Goal: Task Accomplishment & Management: Manage account settings

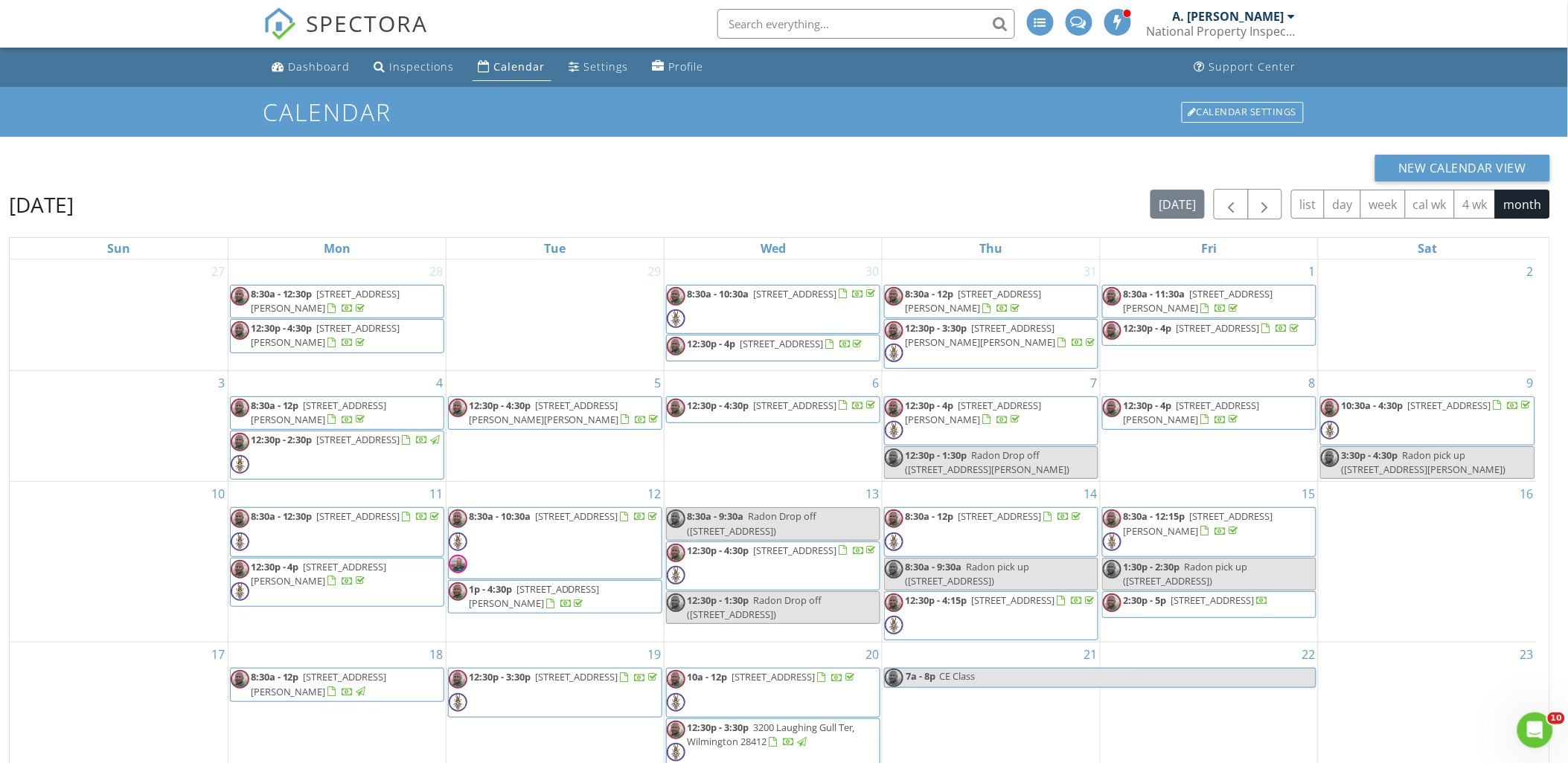
scroll to position [38, 0]
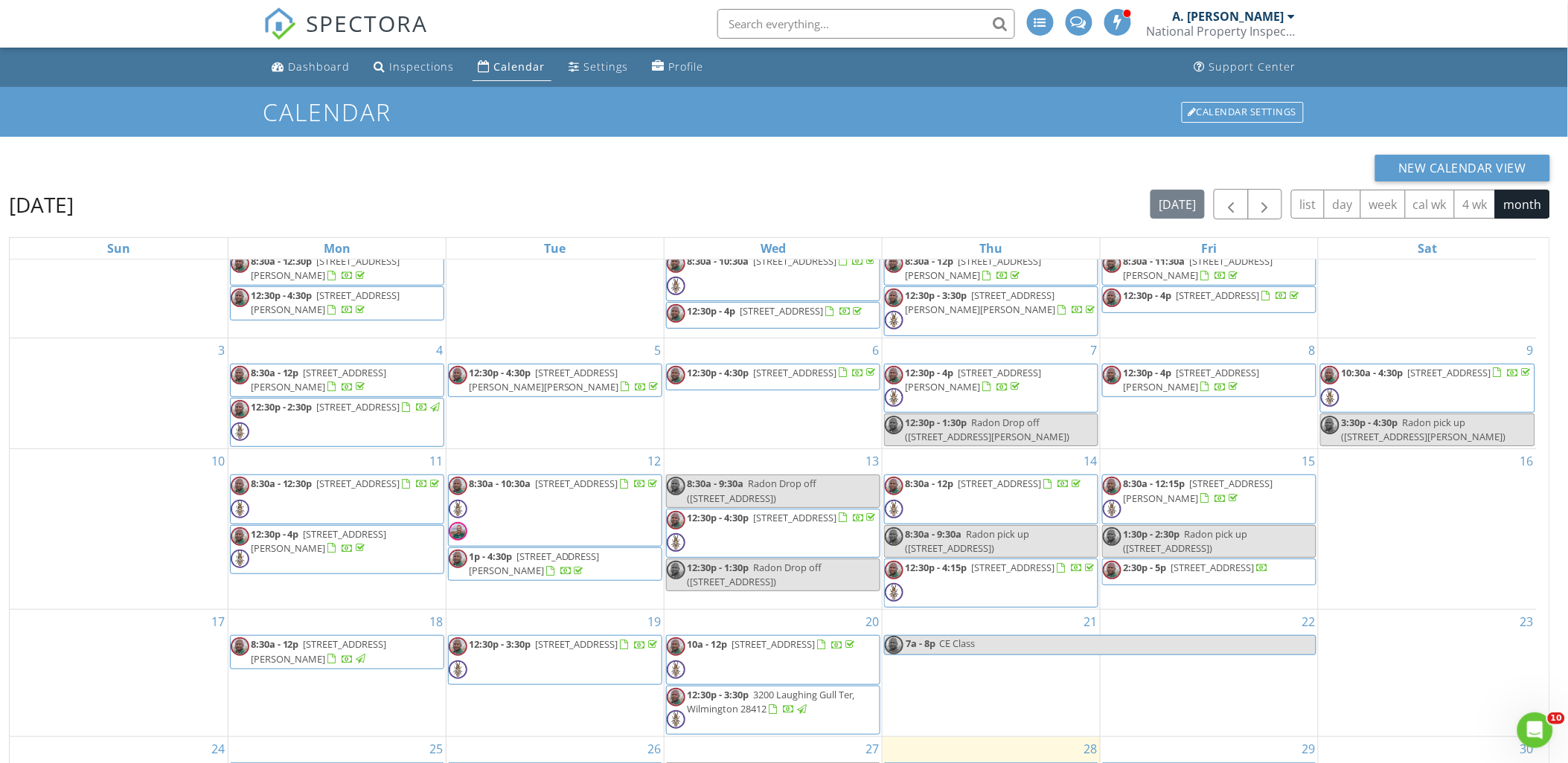
drag, startPoint x: 1401, startPoint y: 549, endPoint x: 1341, endPoint y: 517, distance: 68.0
click at [1389, 540] on div "16" at bounding box center [1427, 529] width 218 height 160
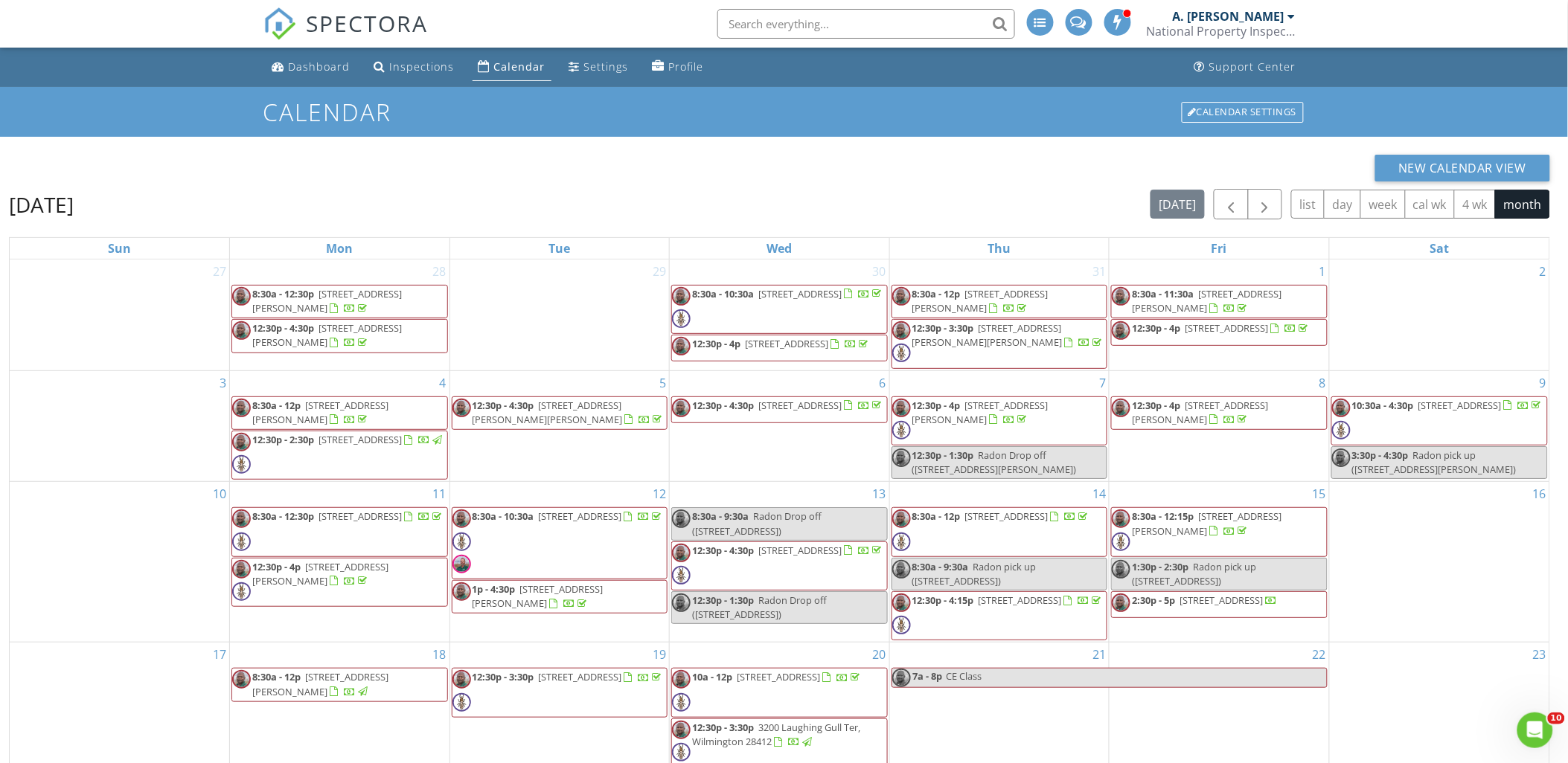
click at [614, 195] on div "August 2025 today list day week cal wk 4 wk month" at bounding box center [779, 204] width 1541 height 31
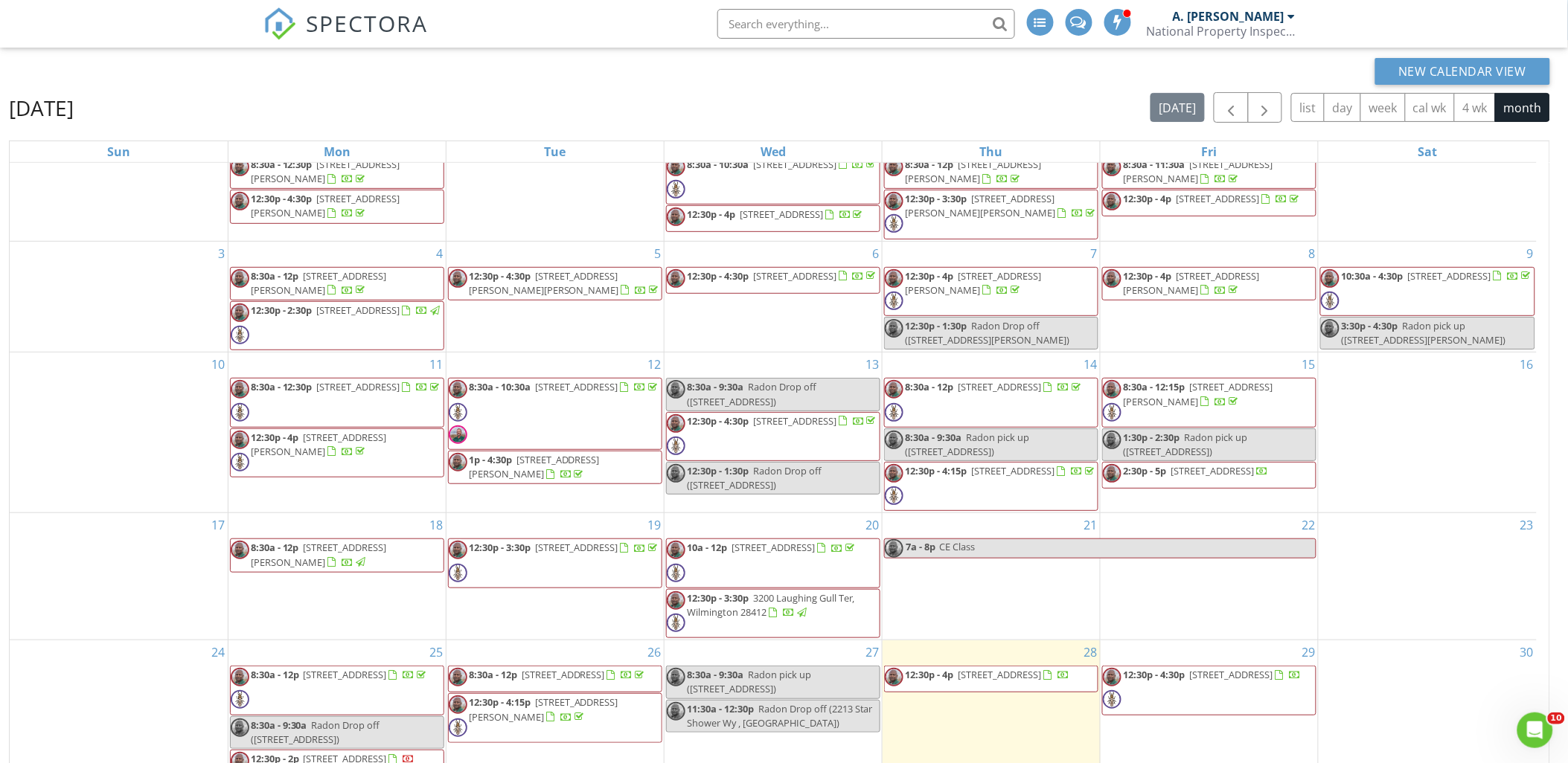
scroll to position [197, 0]
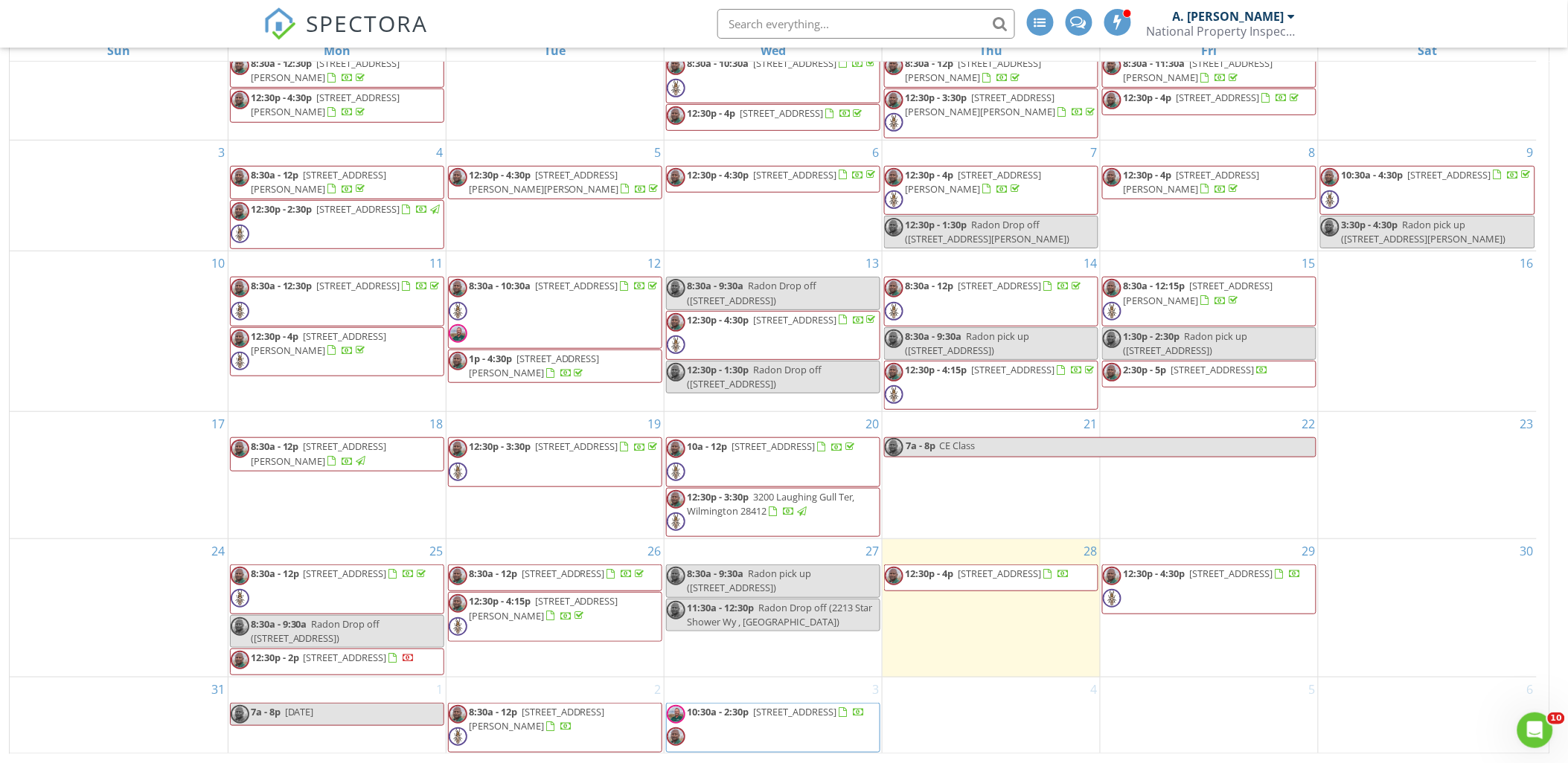
drag, startPoint x: 1408, startPoint y: 276, endPoint x: 1429, endPoint y: 281, distance: 21.6
click at [1410, 276] on div at bounding box center [1427, 287] width 218 height 24
click at [1120, 486] on div "22" at bounding box center [1209, 475] width 217 height 126
click at [1184, 636] on div "29 12:30p - 4:30p 128 Headwaters Dr , Hampstead 28443" at bounding box center [1209, 608] width 217 height 138
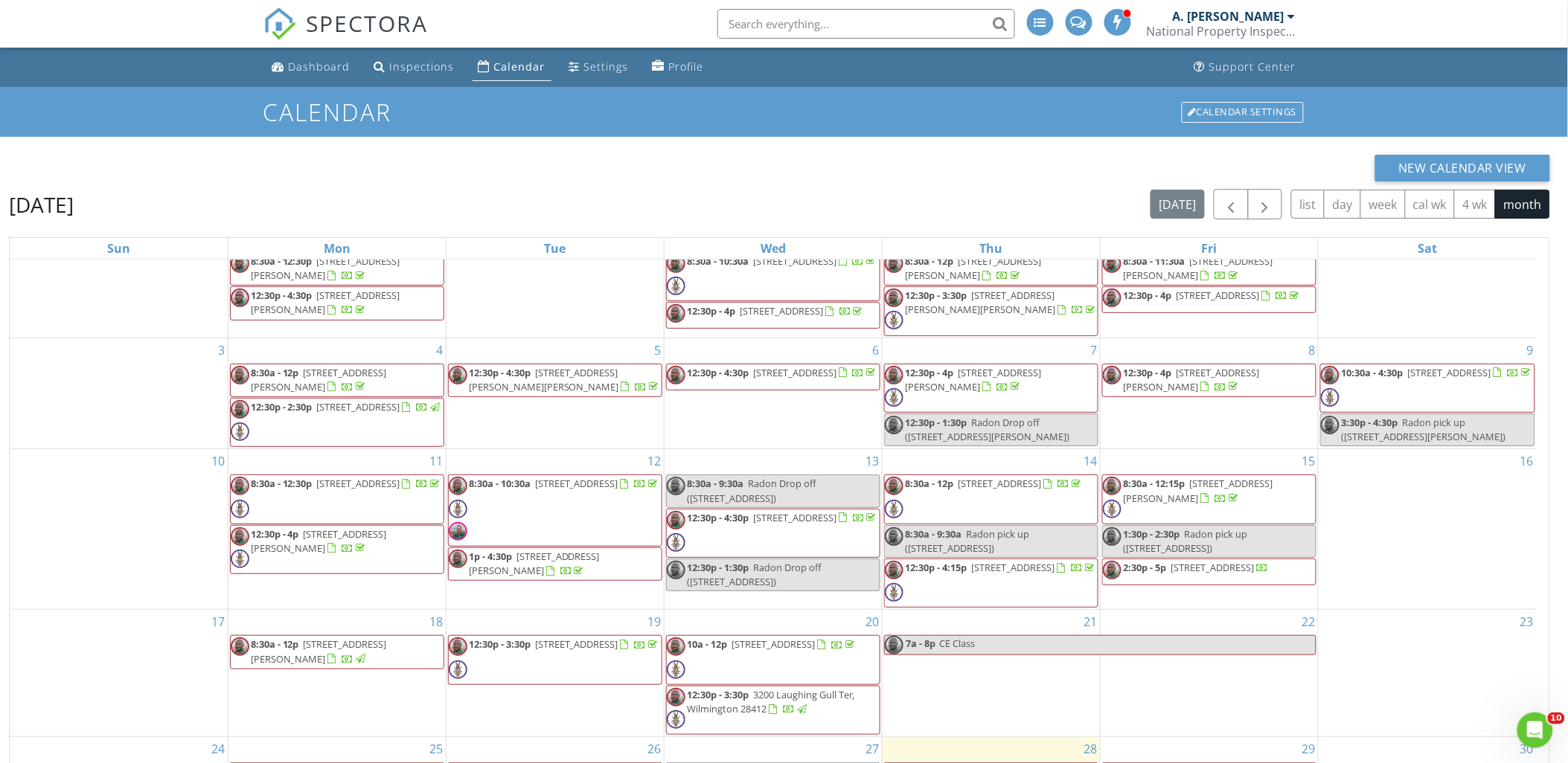
click at [824, 161] on div "New Calendar View" at bounding box center [779, 169] width 1541 height 27
click at [1435, 508] on div "16" at bounding box center [1427, 529] width 218 height 160
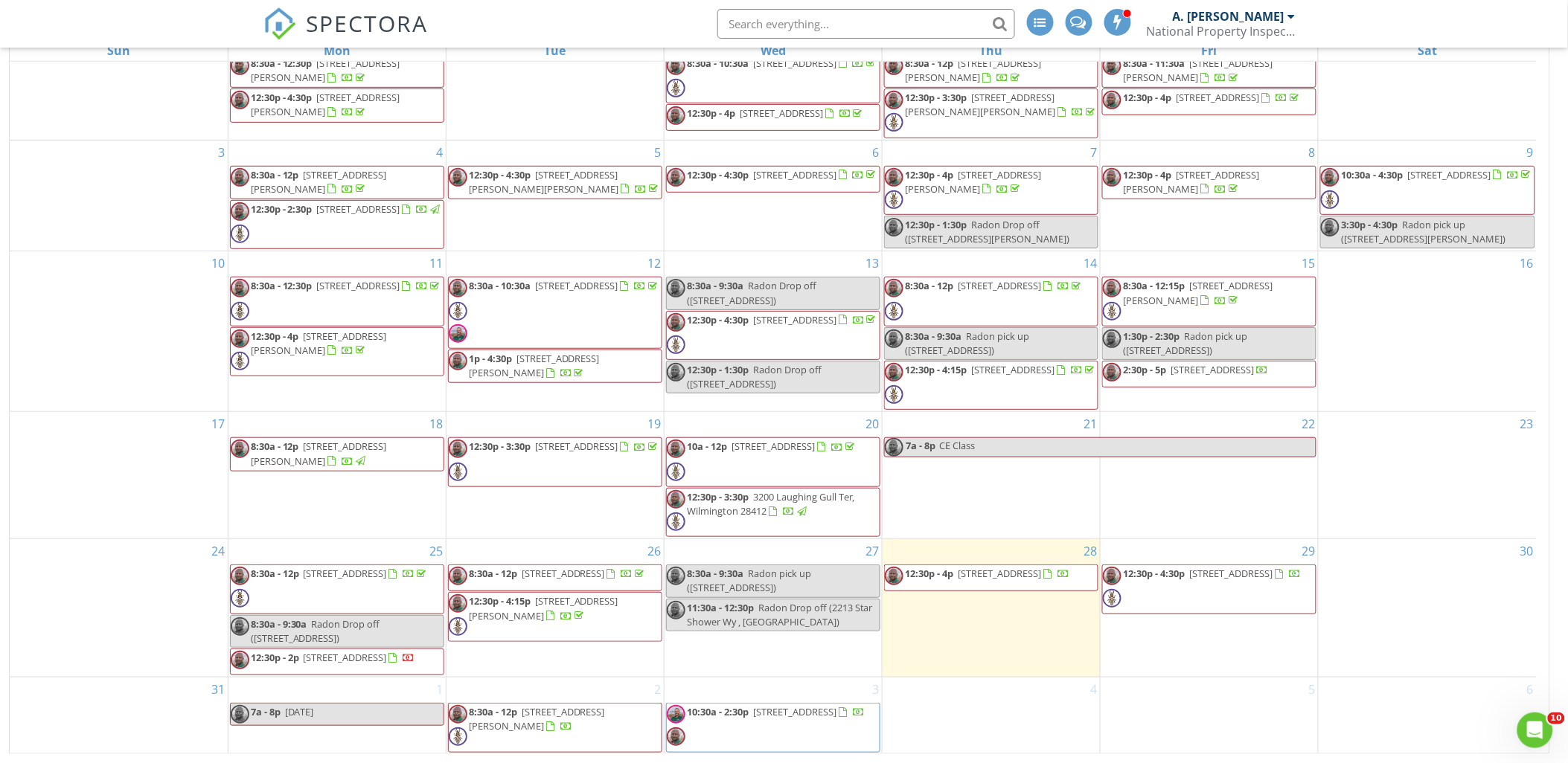
click at [1127, 465] on div "22" at bounding box center [1209, 475] width 217 height 126
click at [1481, 331] on div "16" at bounding box center [1427, 331] width 218 height 160
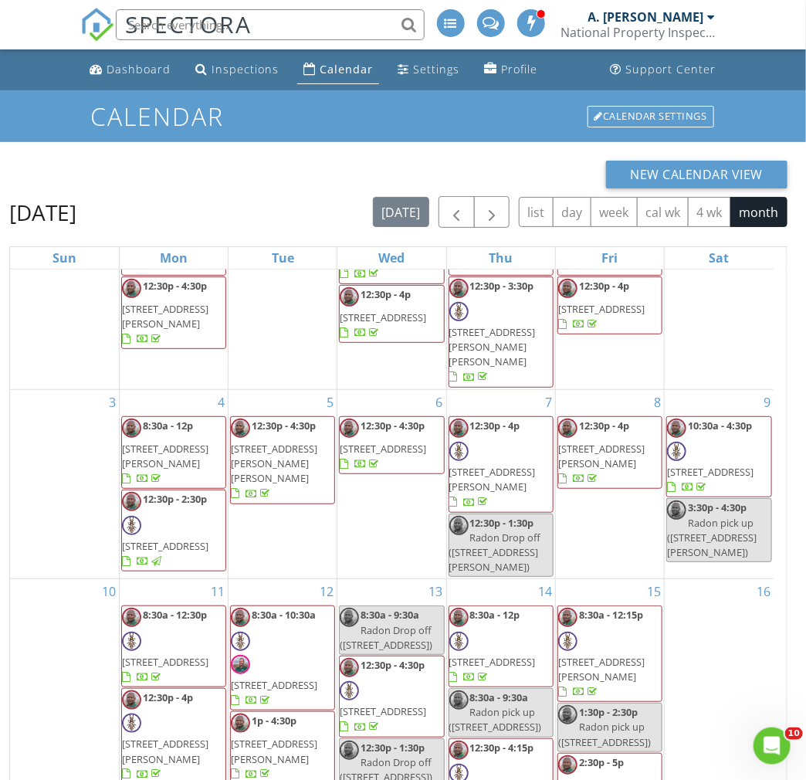
scroll to position [210, 0]
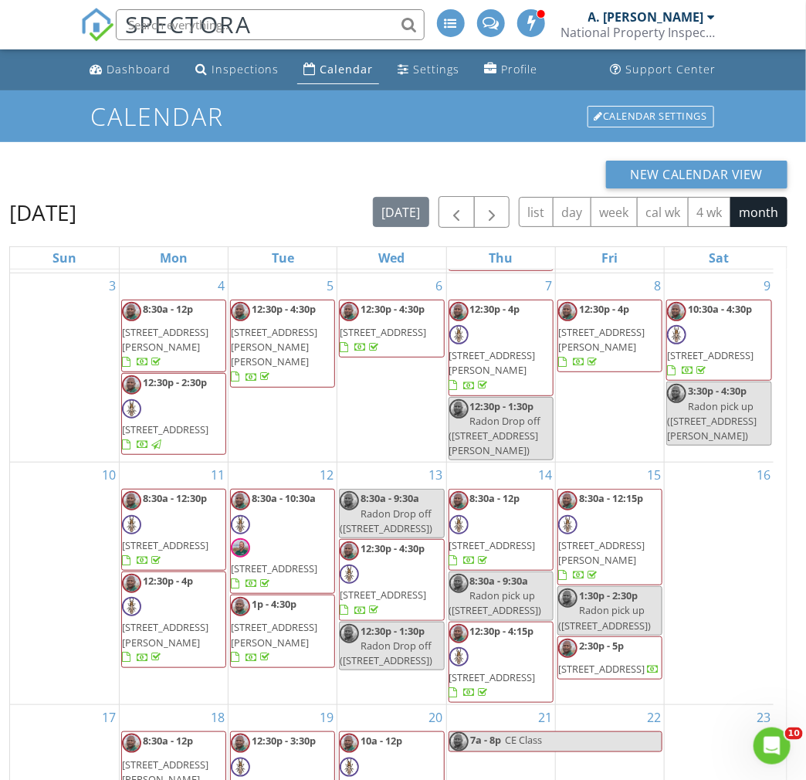
click at [500, 538] on span "[STREET_ADDRESS]" at bounding box center [492, 545] width 86 height 14
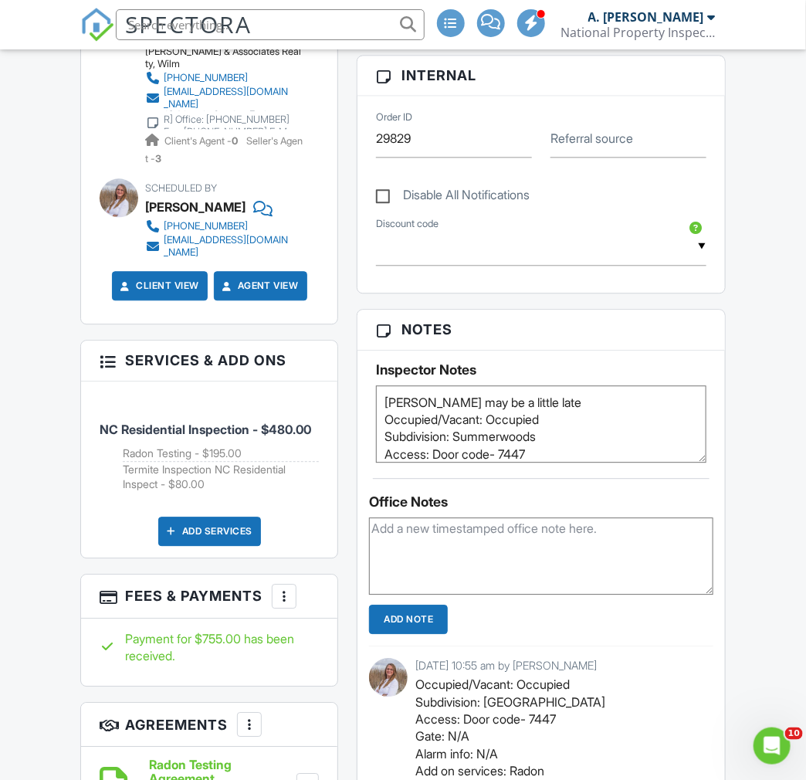
scroll to position [1029, 0]
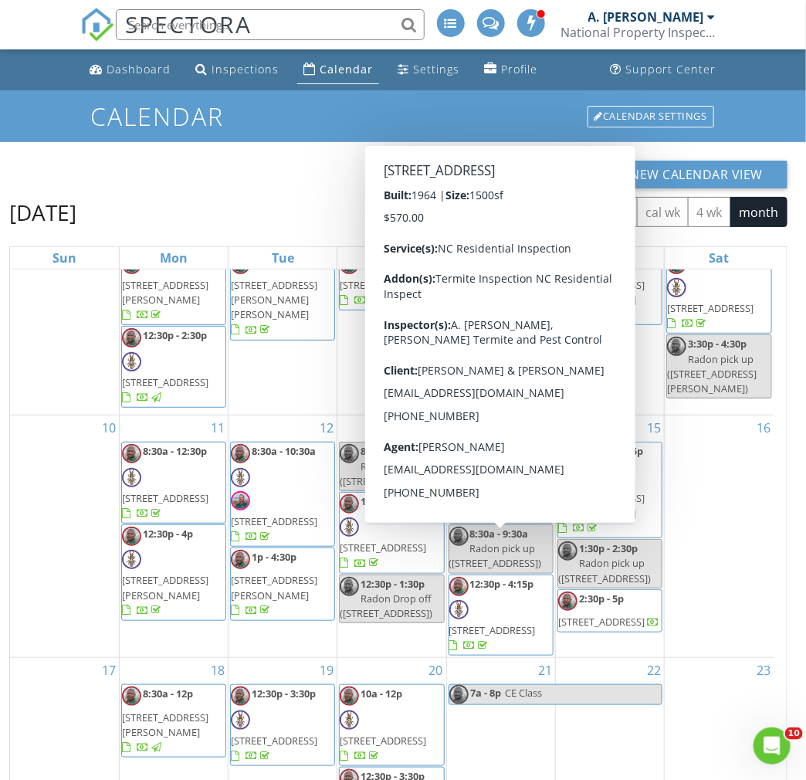
click at [500, 623] on span "4155 Stag Park Rd, Burgaw 28425" at bounding box center [492, 630] width 86 height 14
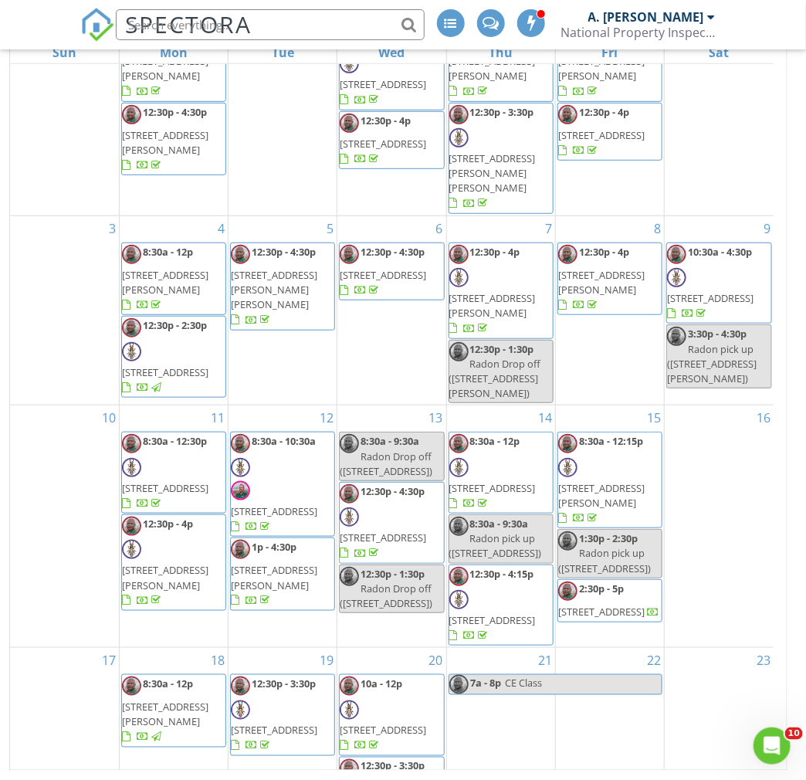
scroll to position [32, 0]
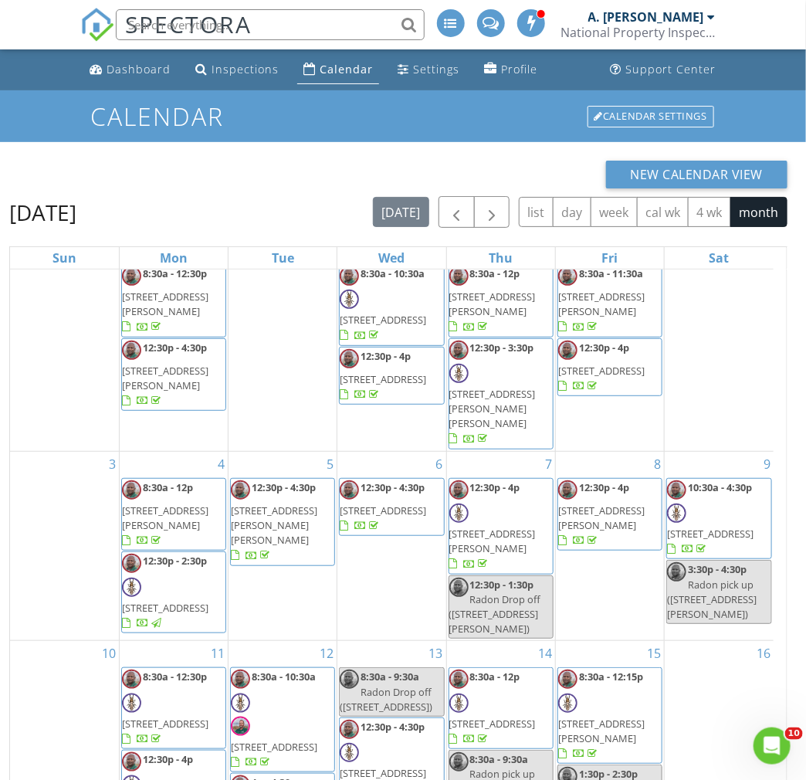
click at [708, 352] on div "2" at bounding box center [719, 344] width 109 height 213
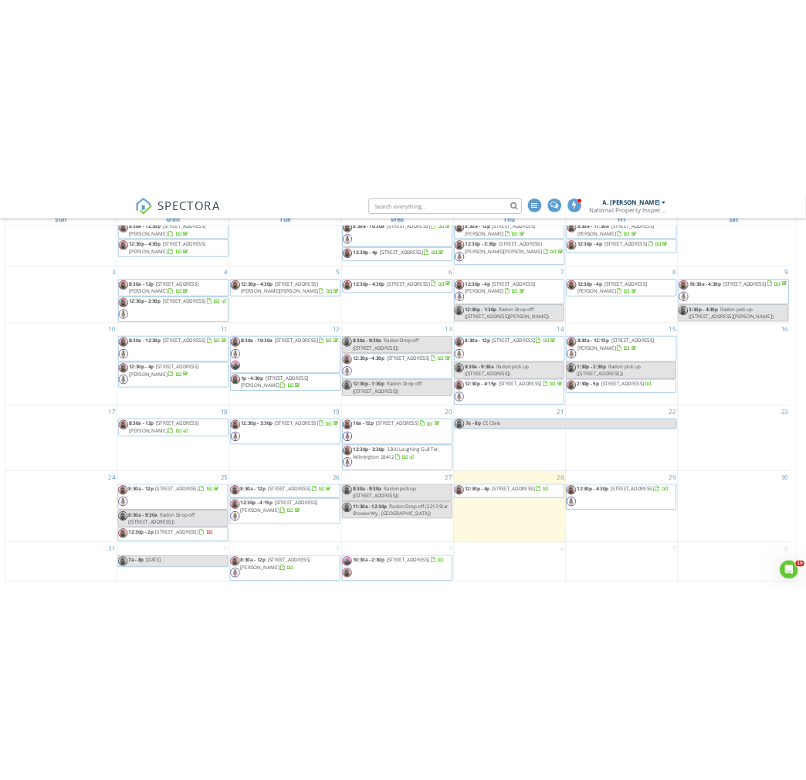
scroll to position [39, 0]
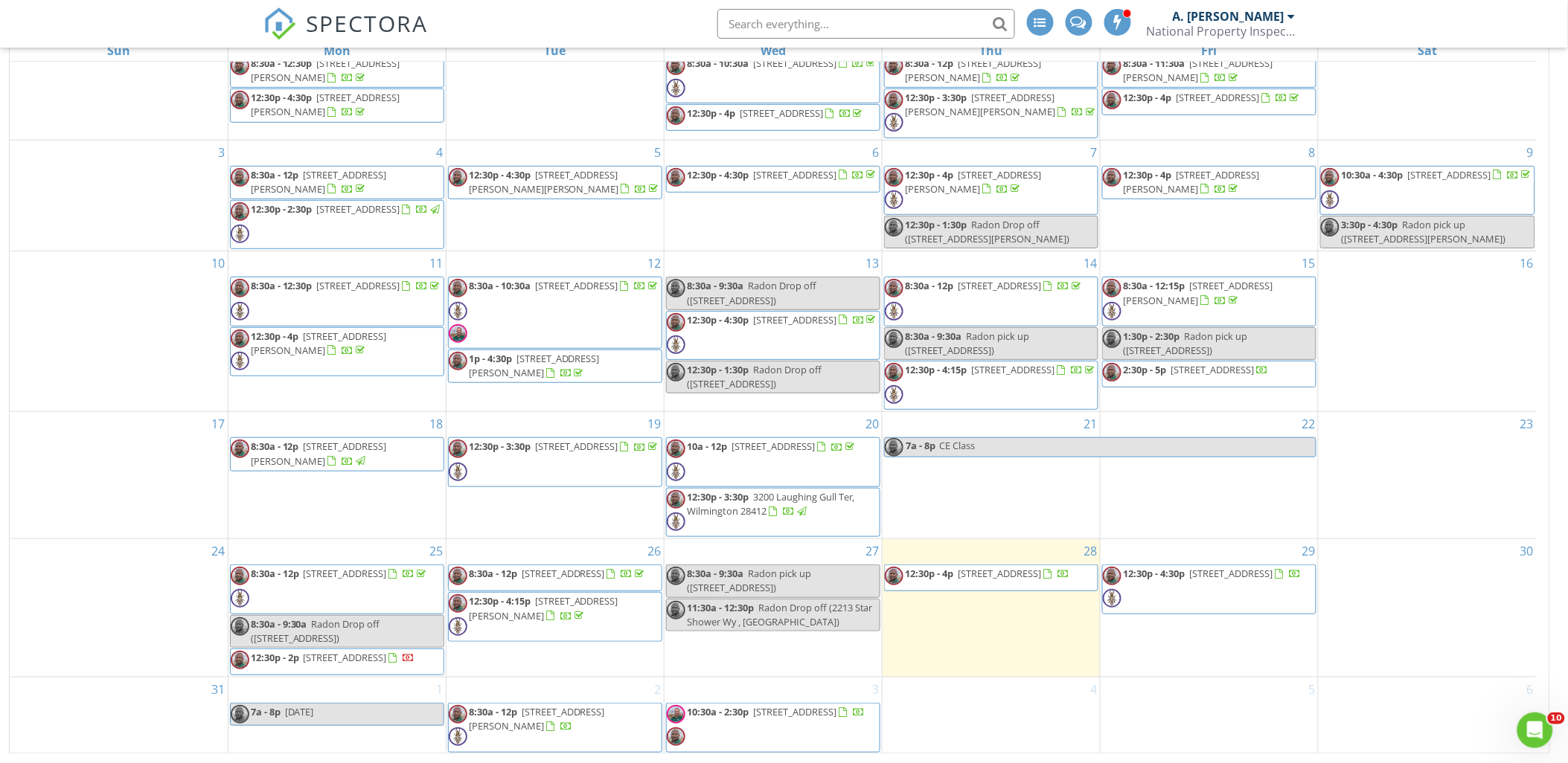
click at [776, 329] on div "16" at bounding box center [1427, 331] width 218 height 160
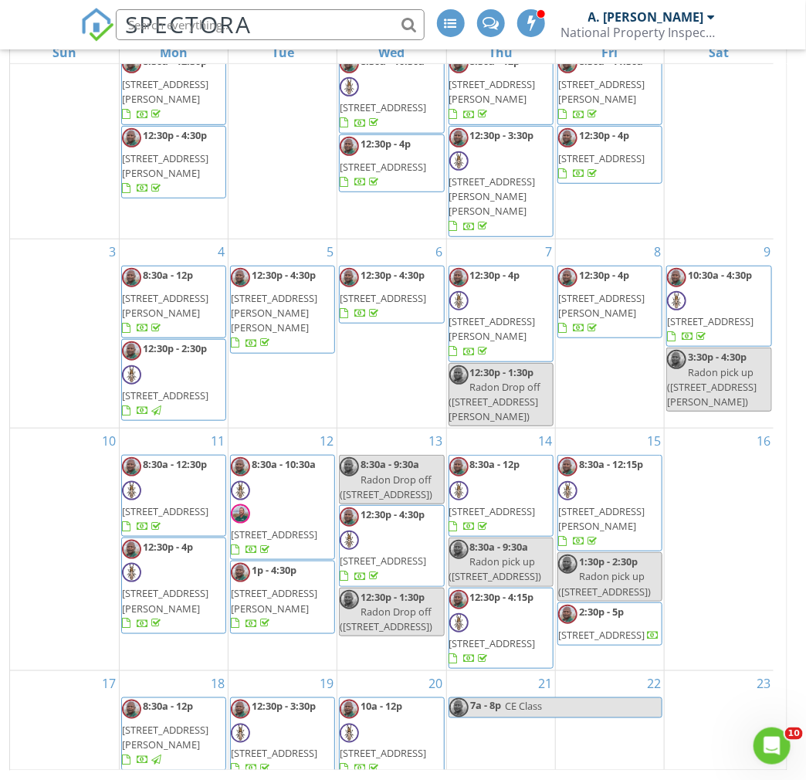
click at [724, 454] on div at bounding box center [719, 466] width 109 height 25
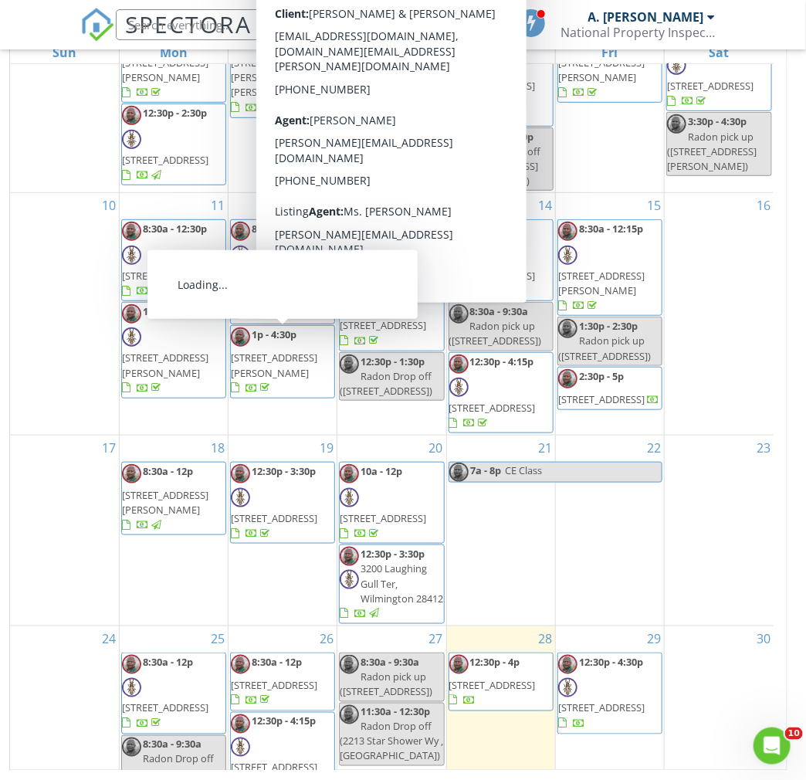
scroll to position [296, 0]
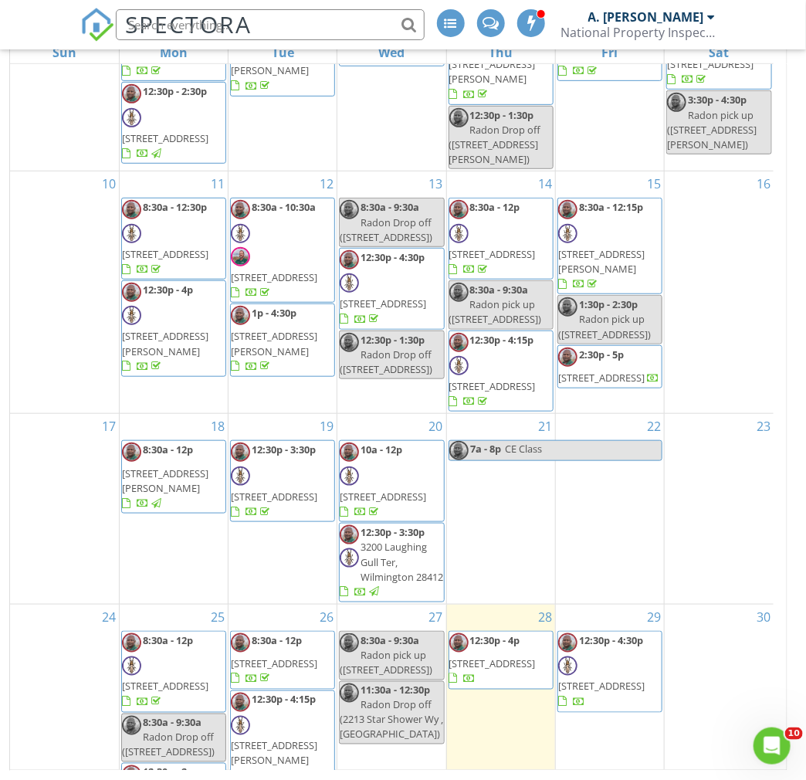
click at [709, 466] on div "23" at bounding box center [719, 509] width 109 height 190
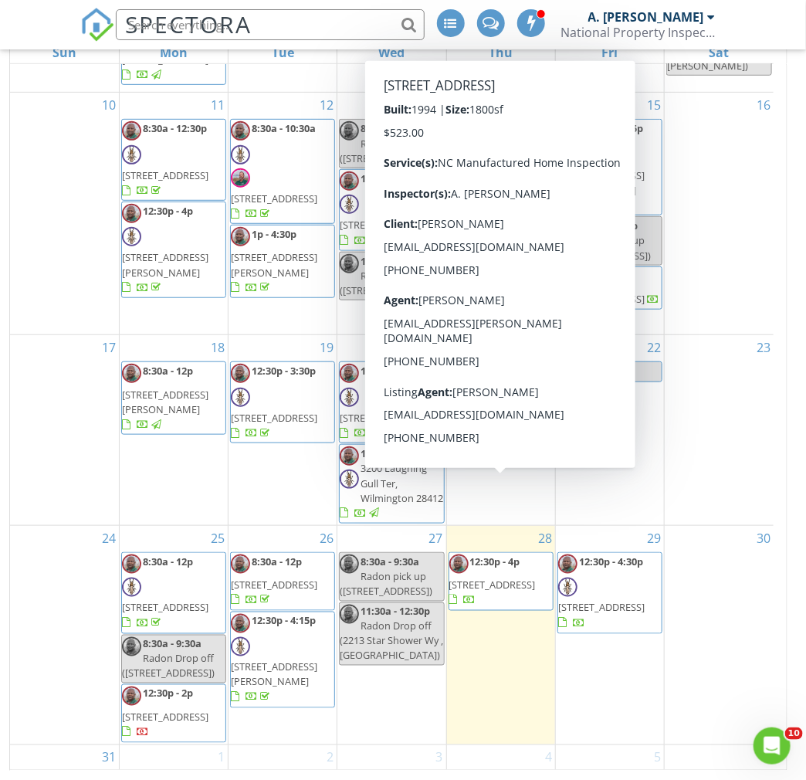
click at [500, 578] on span "[STREET_ADDRESS]" at bounding box center [492, 585] width 86 height 14
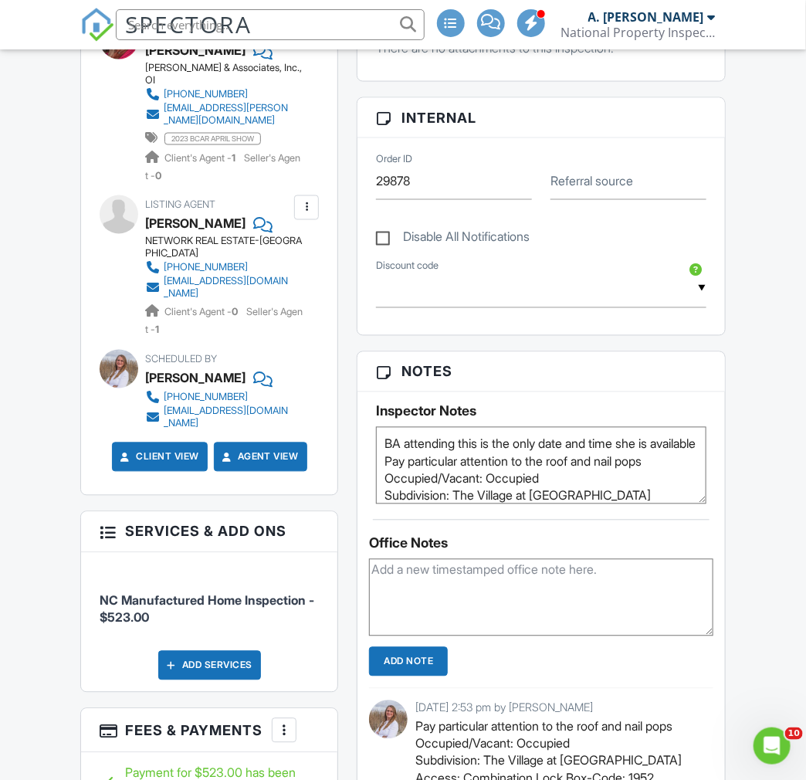
scroll to position [600, 0]
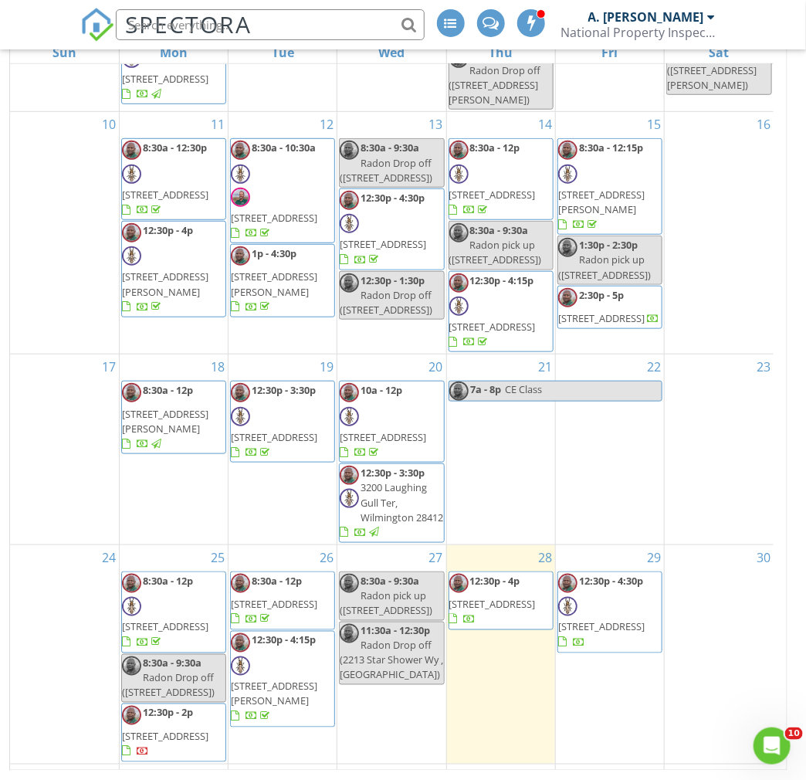
scroll to position [375, 0]
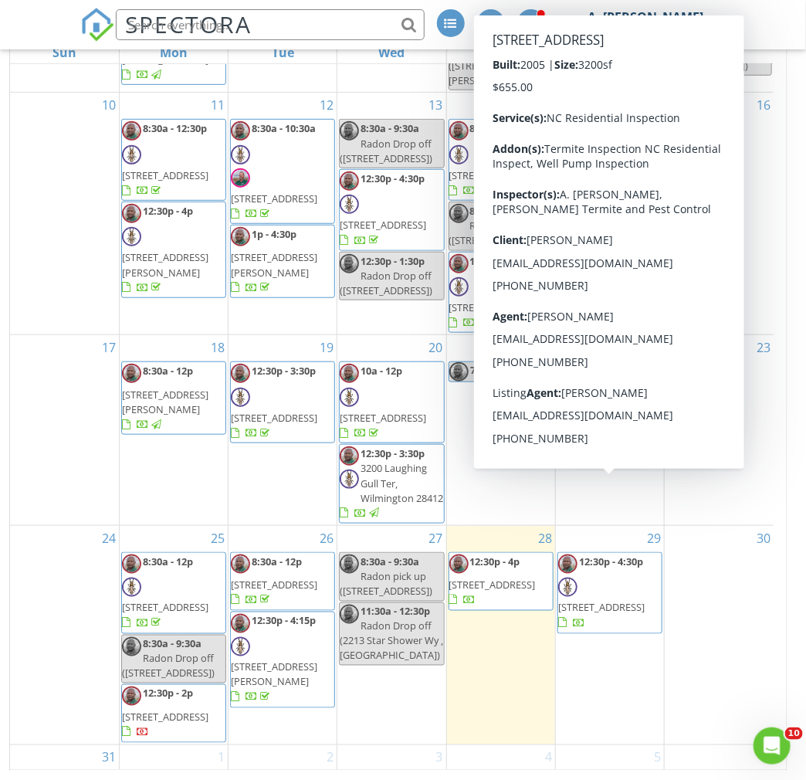
click at [615, 601] on span "[STREET_ADDRESS]" at bounding box center [601, 608] width 86 height 14
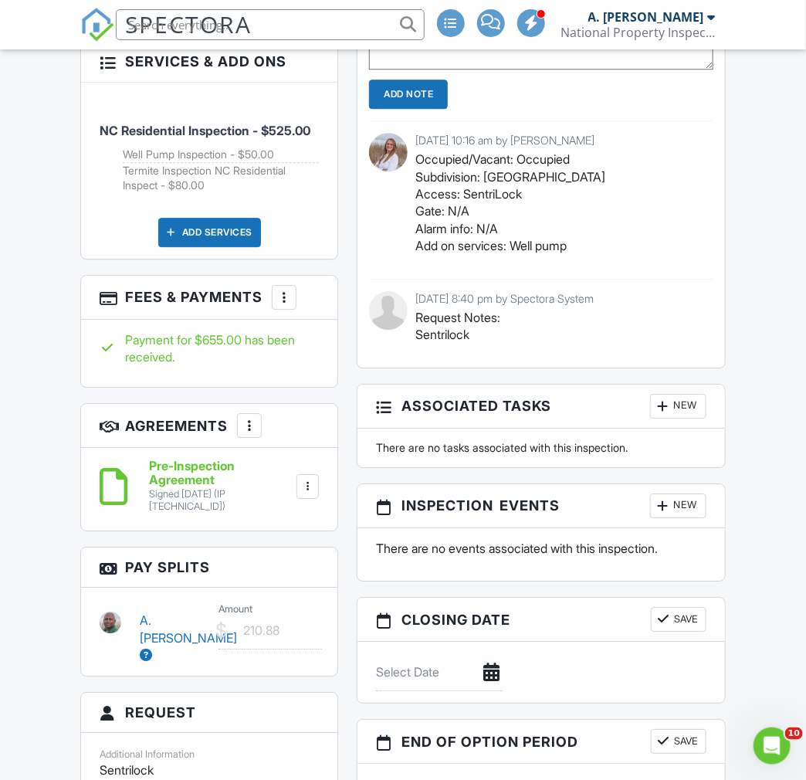
scroll to position [1201, 0]
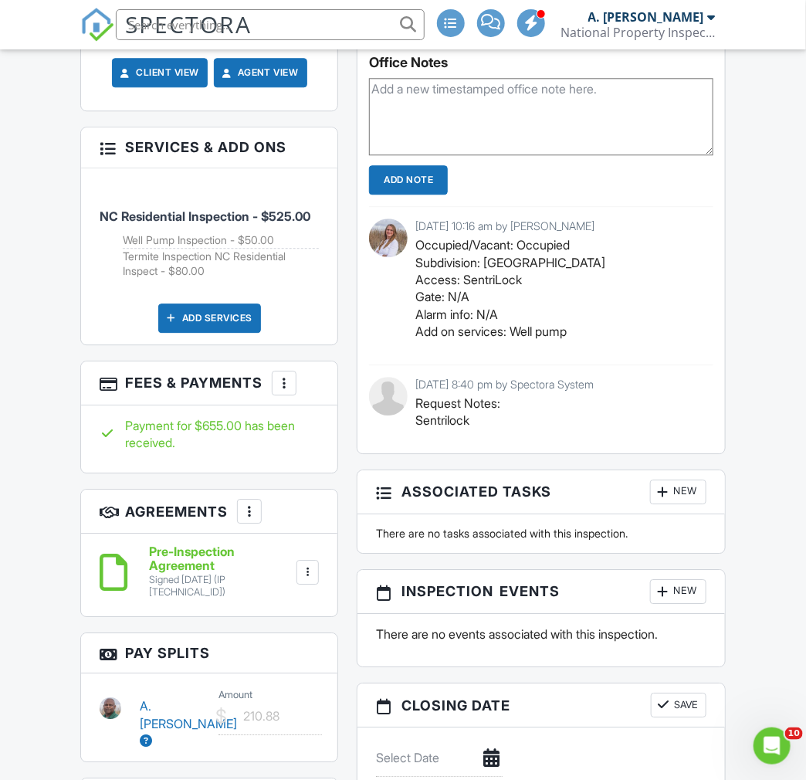
drag, startPoint x: 772, startPoint y: 203, endPoint x: 450, endPoint y: 72, distance: 347.7
click at [751, 201] on div "Dashboard Inspections Calendar Settings Profile Support Center Inspection Detai…" at bounding box center [403, 524] width 806 height 3351
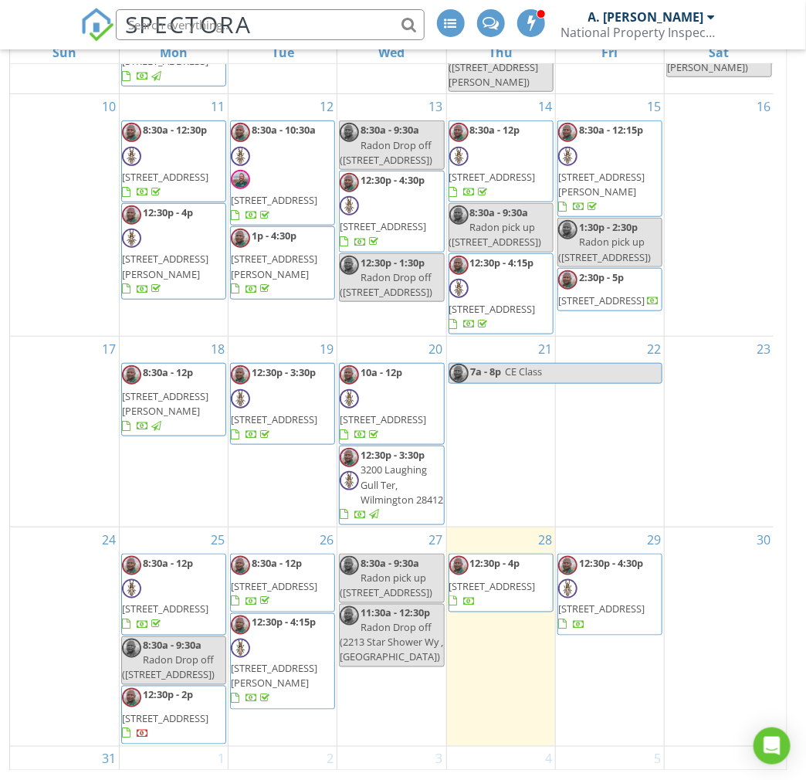
scroll to position [375, 0]
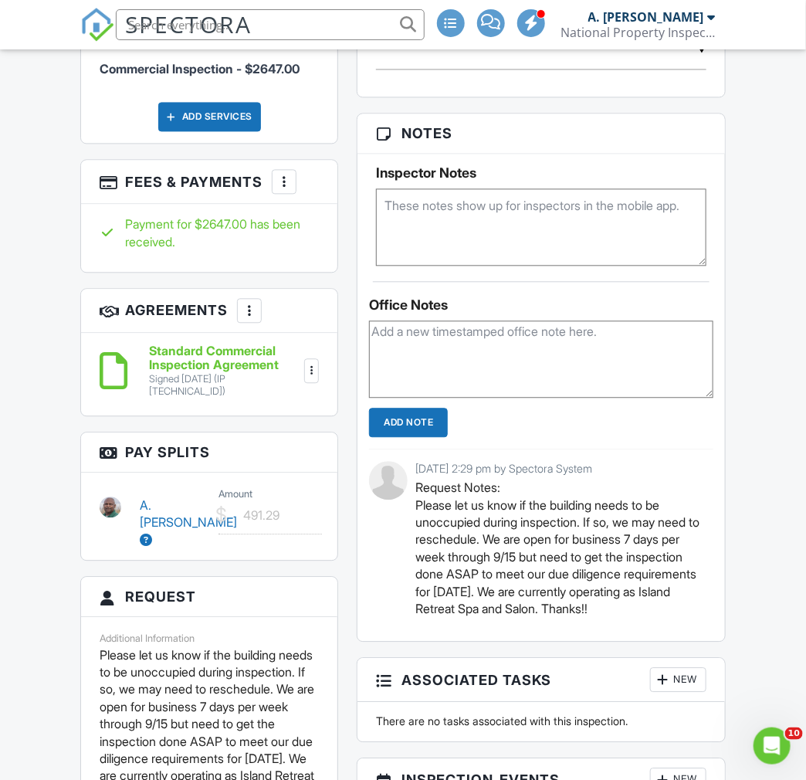
scroll to position [1115, 0]
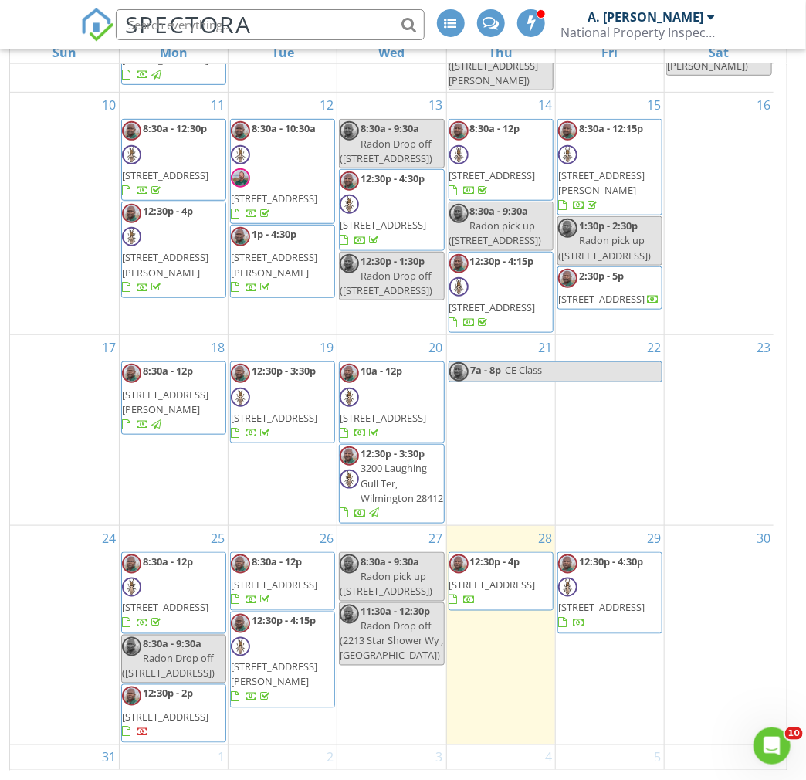
click at [724, 549] on div "30" at bounding box center [719, 635] width 109 height 219
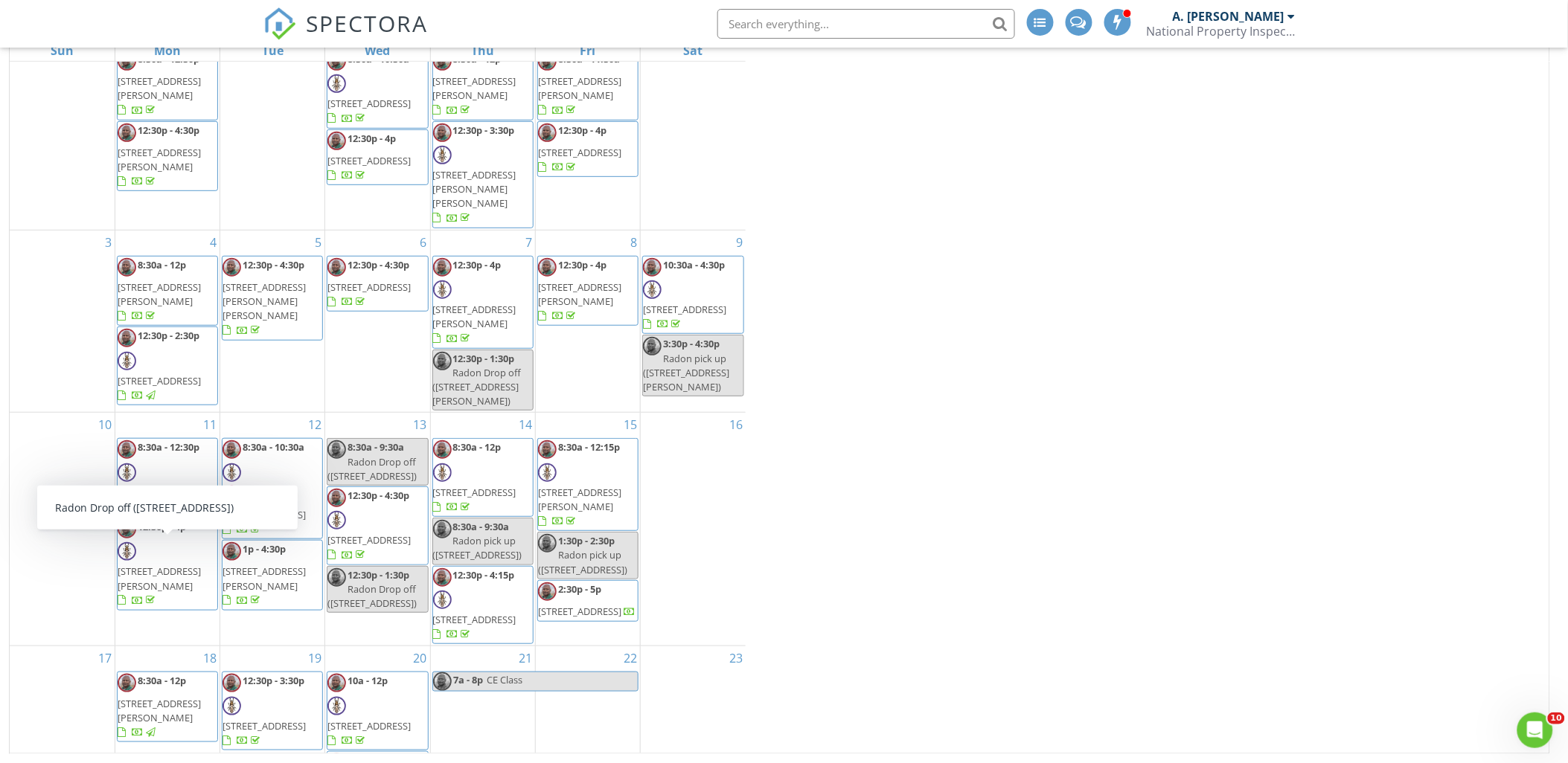
scroll to position [38, 0]
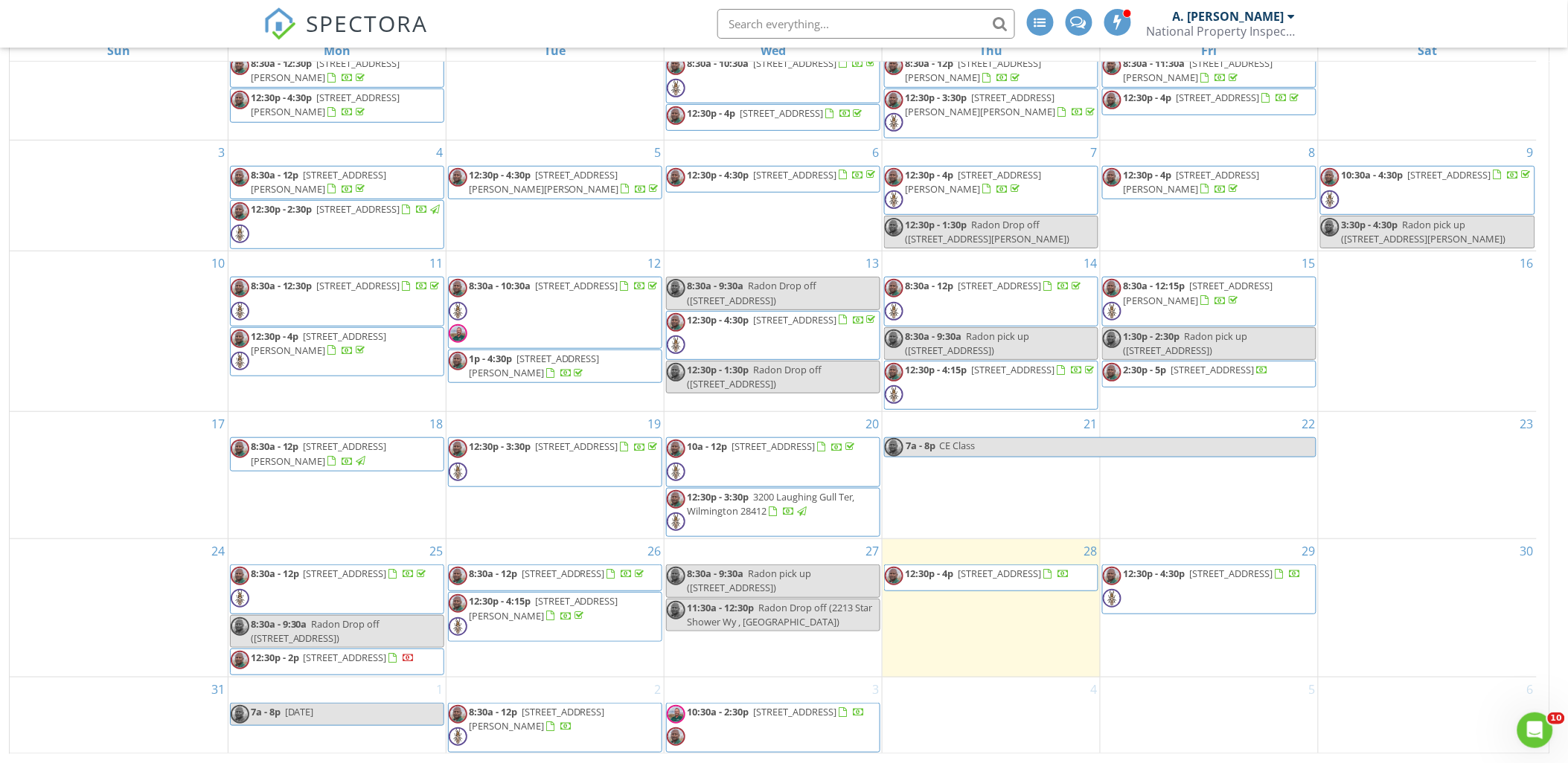
click at [776, 487] on div "21 7a - 8p CE Class" at bounding box center [991, 475] width 217 height 126
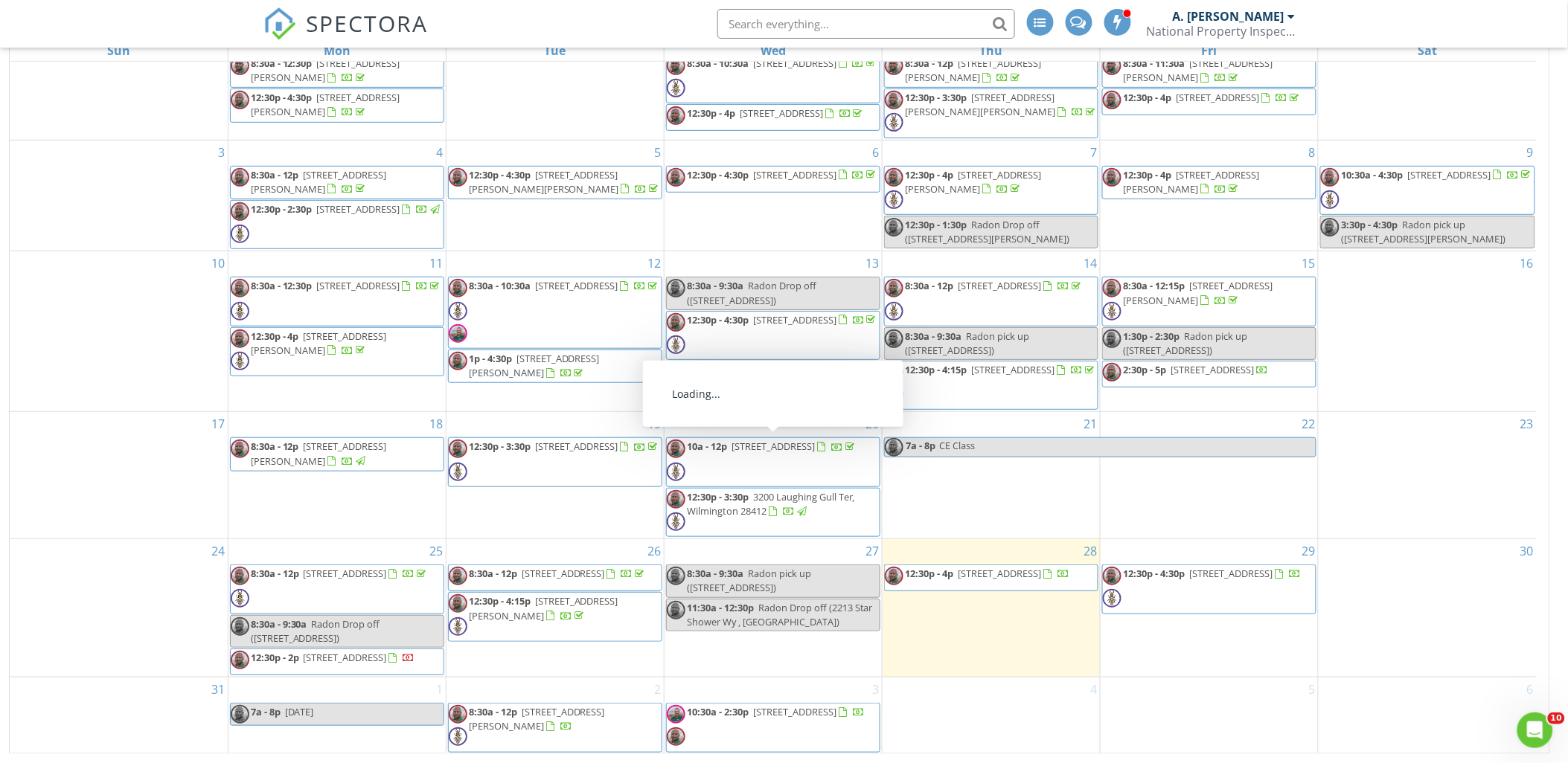
click at [776, 315] on div "16" at bounding box center [1427, 331] width 218 height 160
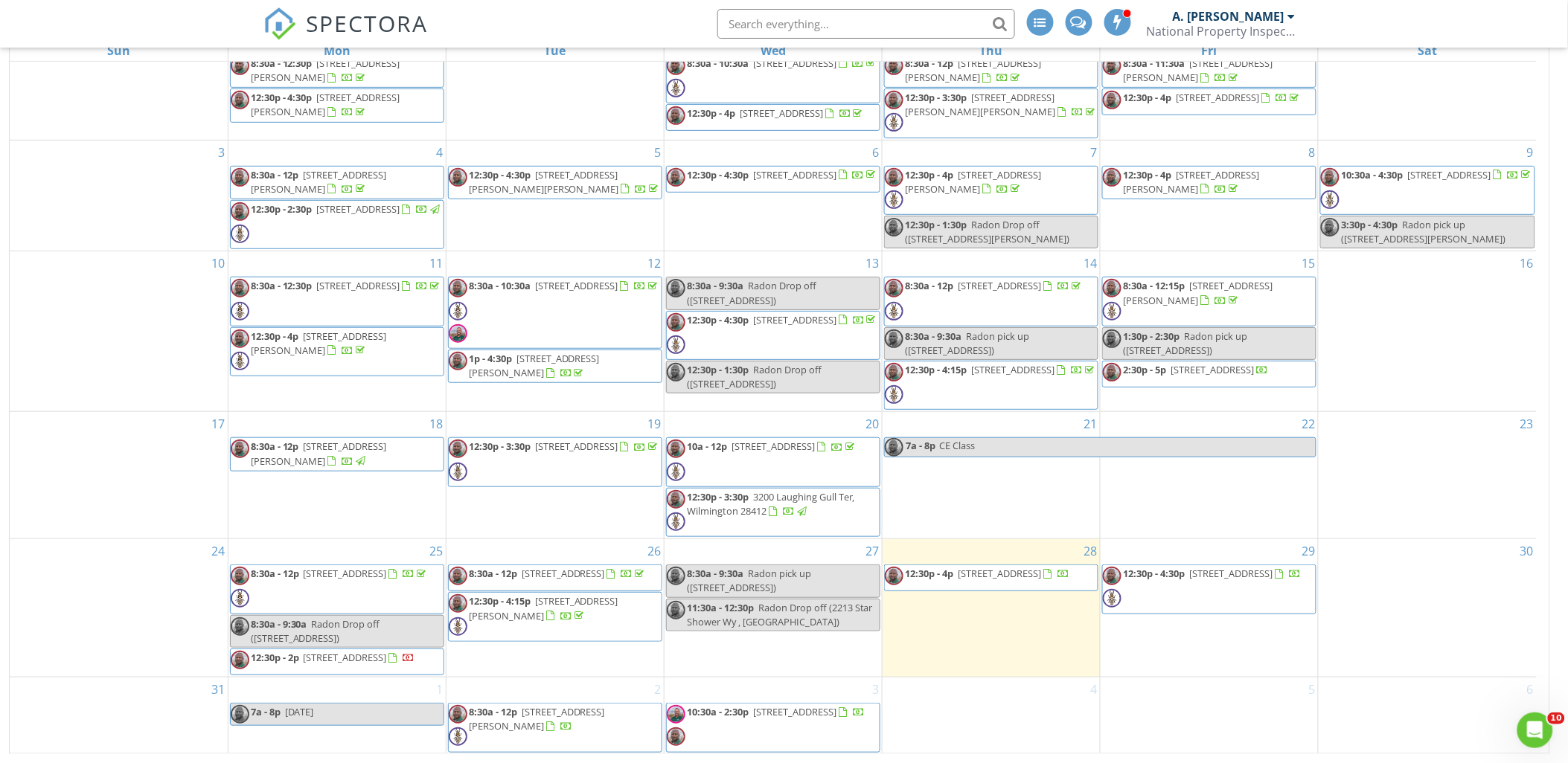
click at [776, 497] on div "21 7a - 8p CE Class" at bounding box center [991, 475] width 217 height 126
click at [776, 651] on div "29 12:30p - 4:30p 128 Headwaters Dr , Hampstead 28443" at bounding box center [1209, 608] width 217 height 138
drag, startPoint x: 1200, startPoint y: 480, endPoint x: 1336, endPoint y: 489, distance: 136.3
click at [776, 480] on div "22" at bounding box center [1209, 475] width 217 height 126
click at [776, 493] on div "23" at bounding box center [1427, 475] width 218 height 126
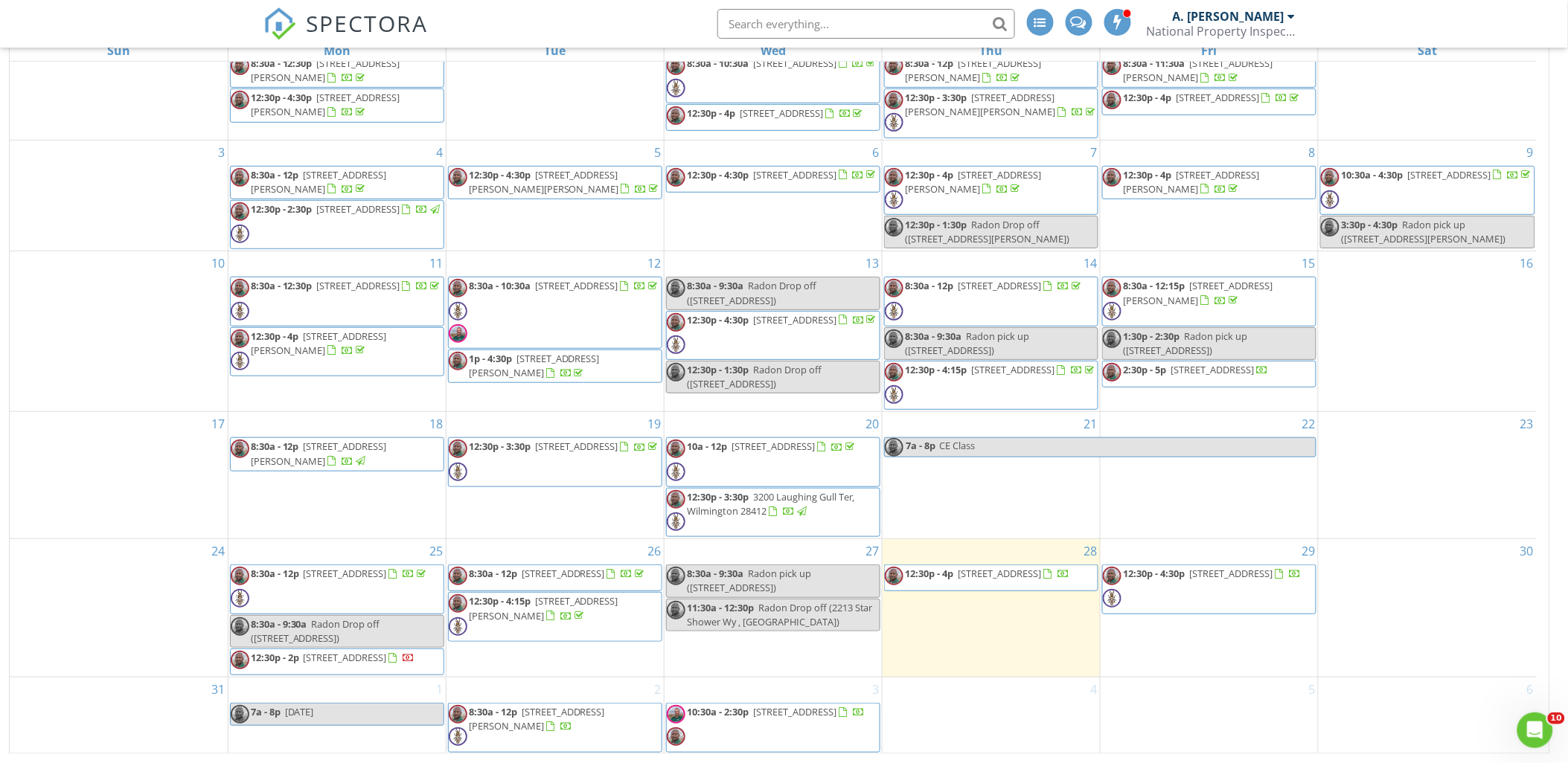
drag, startPoint x: 1174, startPoint y: 710, endPoint x: 1003, endPoint y: 707, distance: 171.0
click at [776, 710] on div at bounding box center [1209, 714] width 217 height 24
drag, startPoint x: 988, startPoint y: 707, endPoint x: 743, endPoint y: 687, distance: 245.8
click at [776, 707] on div at bounding box center [991, 714] width 217 height 24
click at [747, 645] on div "27 8:30a - 9:30a Radon pick up (311 College St, Southport) 11:30a - 12:30p Rado…" at bounding box center [773, 608] width 217 height 138
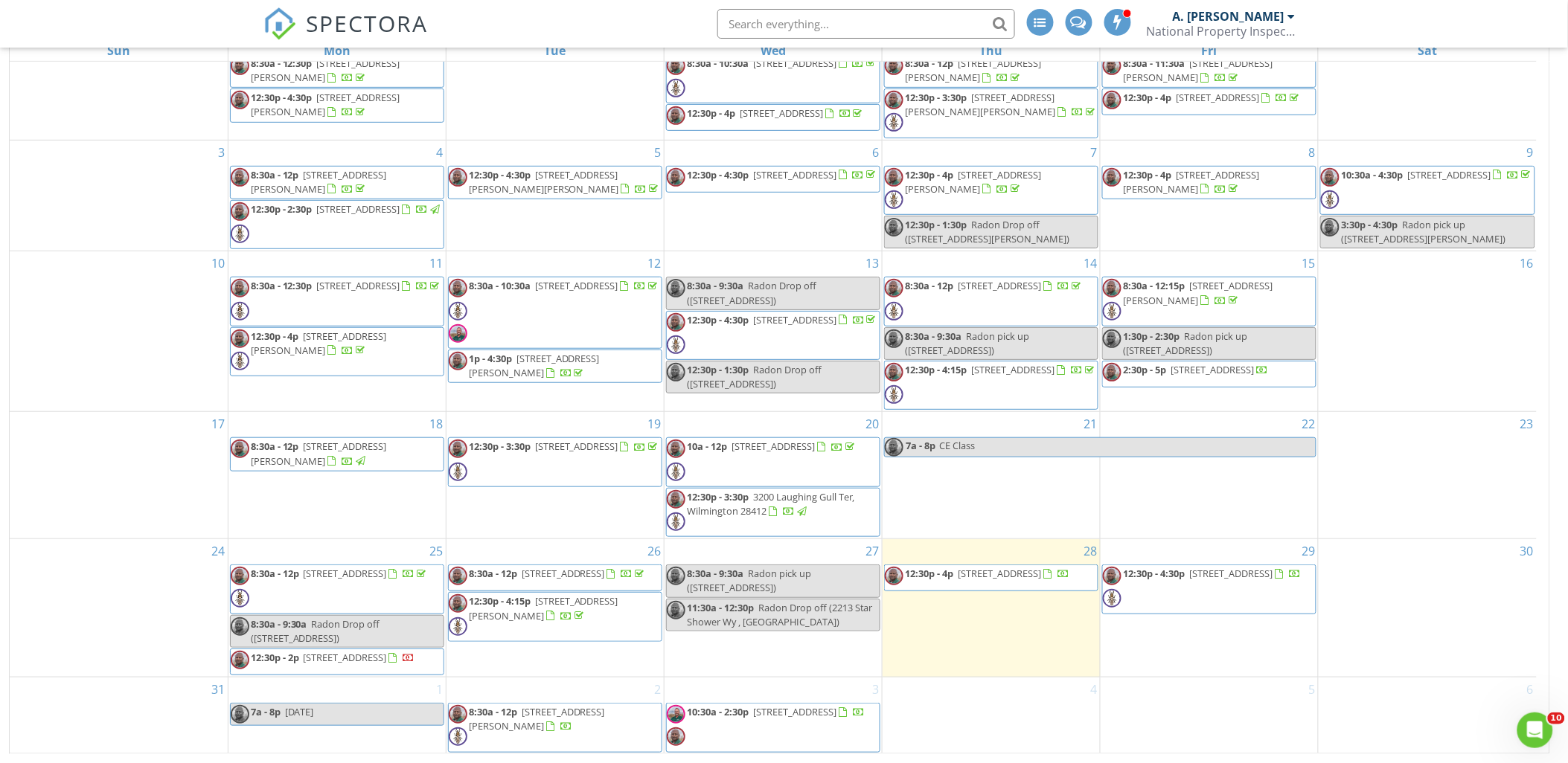
drag, startPoint x: 567, startPoint y: 675, endPoint x: 484, endPoint y: 702, distance: 87.3
click at [564, 677] on div "26 8:30a - 12p 912 Wild Dunes Cir, Wilmington 28411 12:30p - 4:15p 113 Montgome…" at bounding box center [554, 608] width 217 height 138
click at [404, 735] on div "1 7a - 8p Labor Day" at bounding box center [336, 715] width 217 height 76
click at [776, 726] on div "4" at bounding box center [991, 715] width 217 height 76
drag, startPoint x: 1282, startPoint y: 712, endPoint x: 1367, endPoint y: 656, distance: 101.8
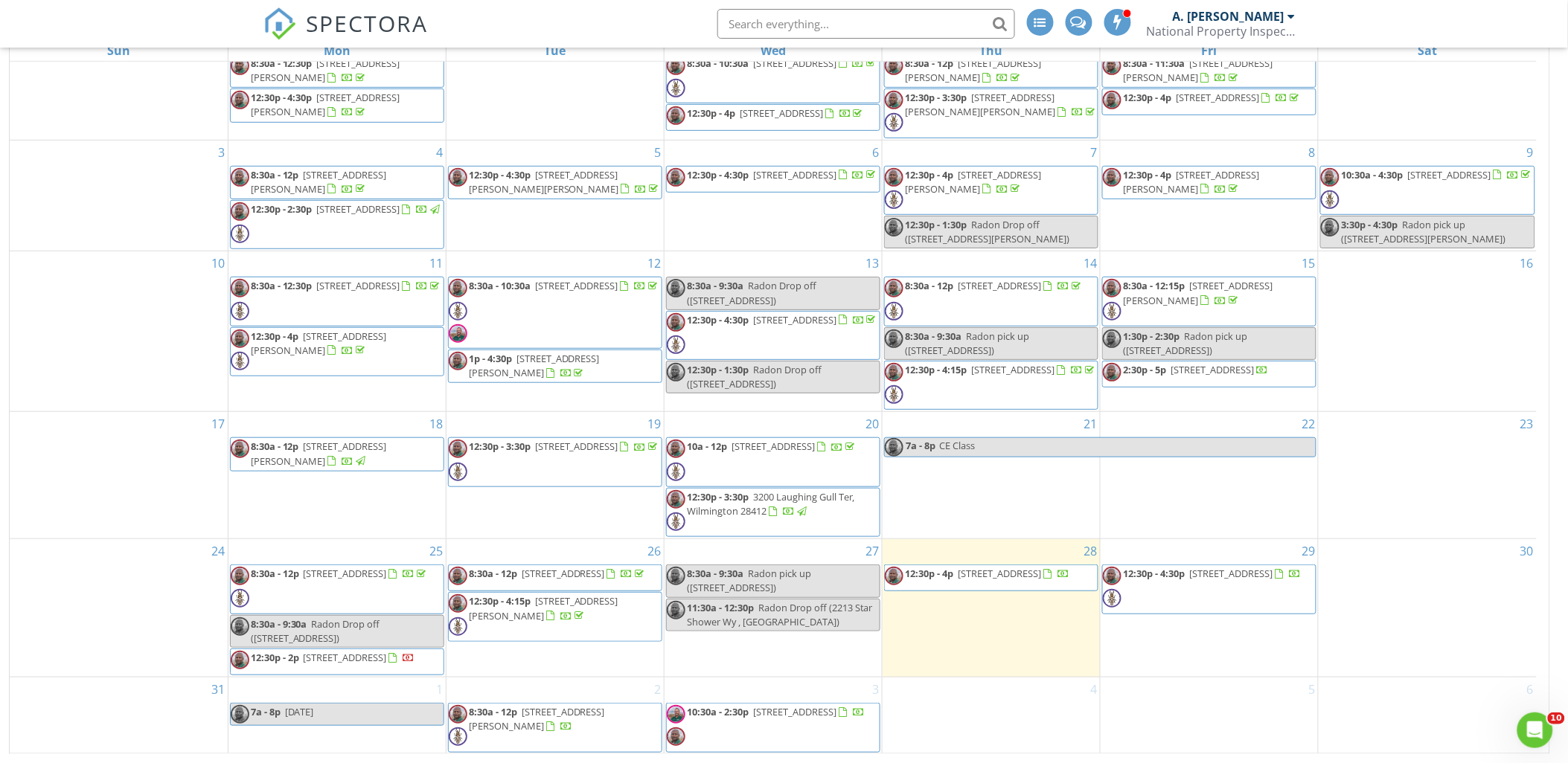
click at [776, 709] on div at bounding box center [1209, 714] width 217 height 24
click at [776, 524] on div "23" at bounding box center [1427, 475] width 218 height 126
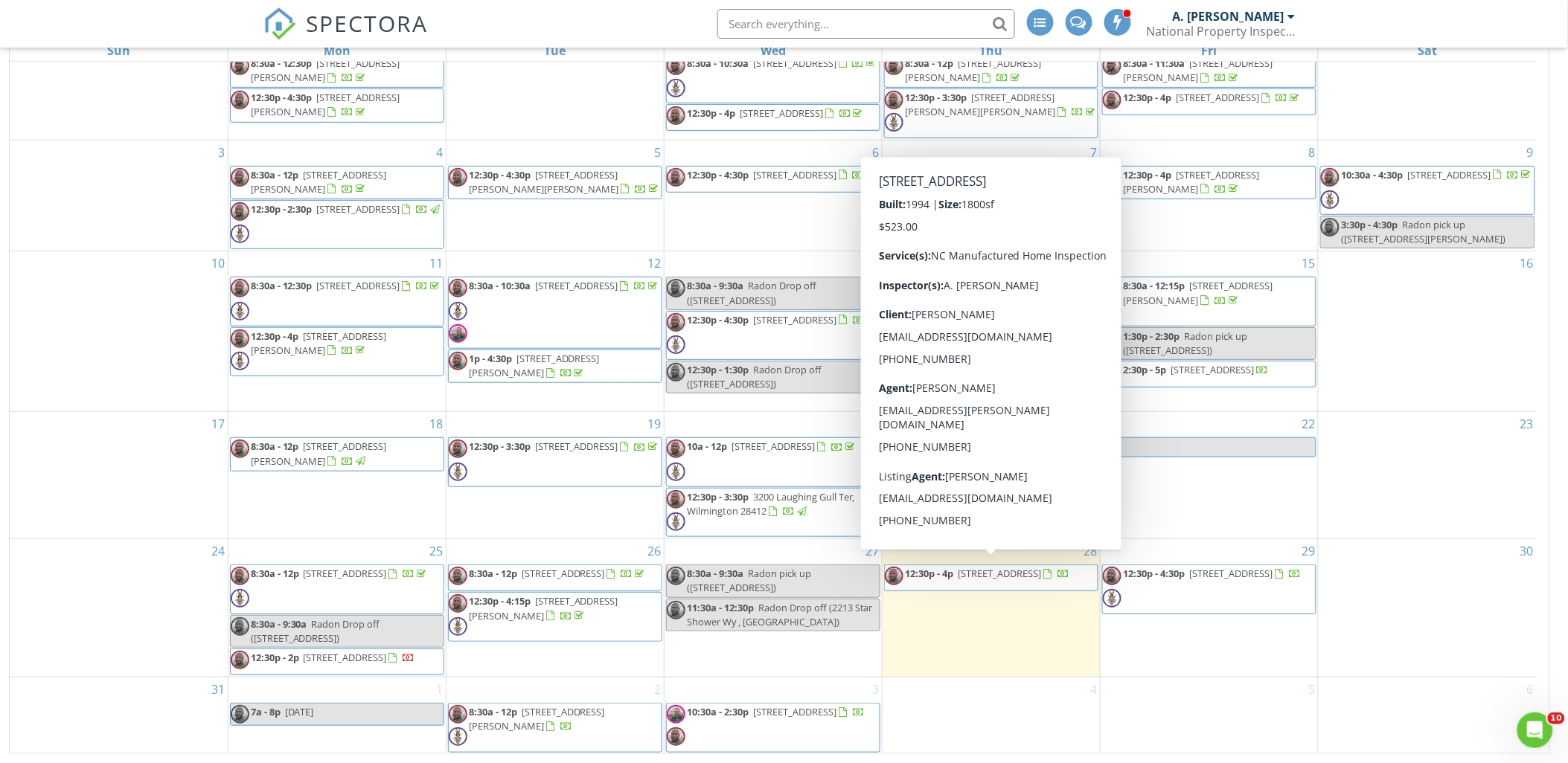
click at [776, 573] on span "[STREET_ADDRESS]" at bounding box center [999, 573] width 83 height 13
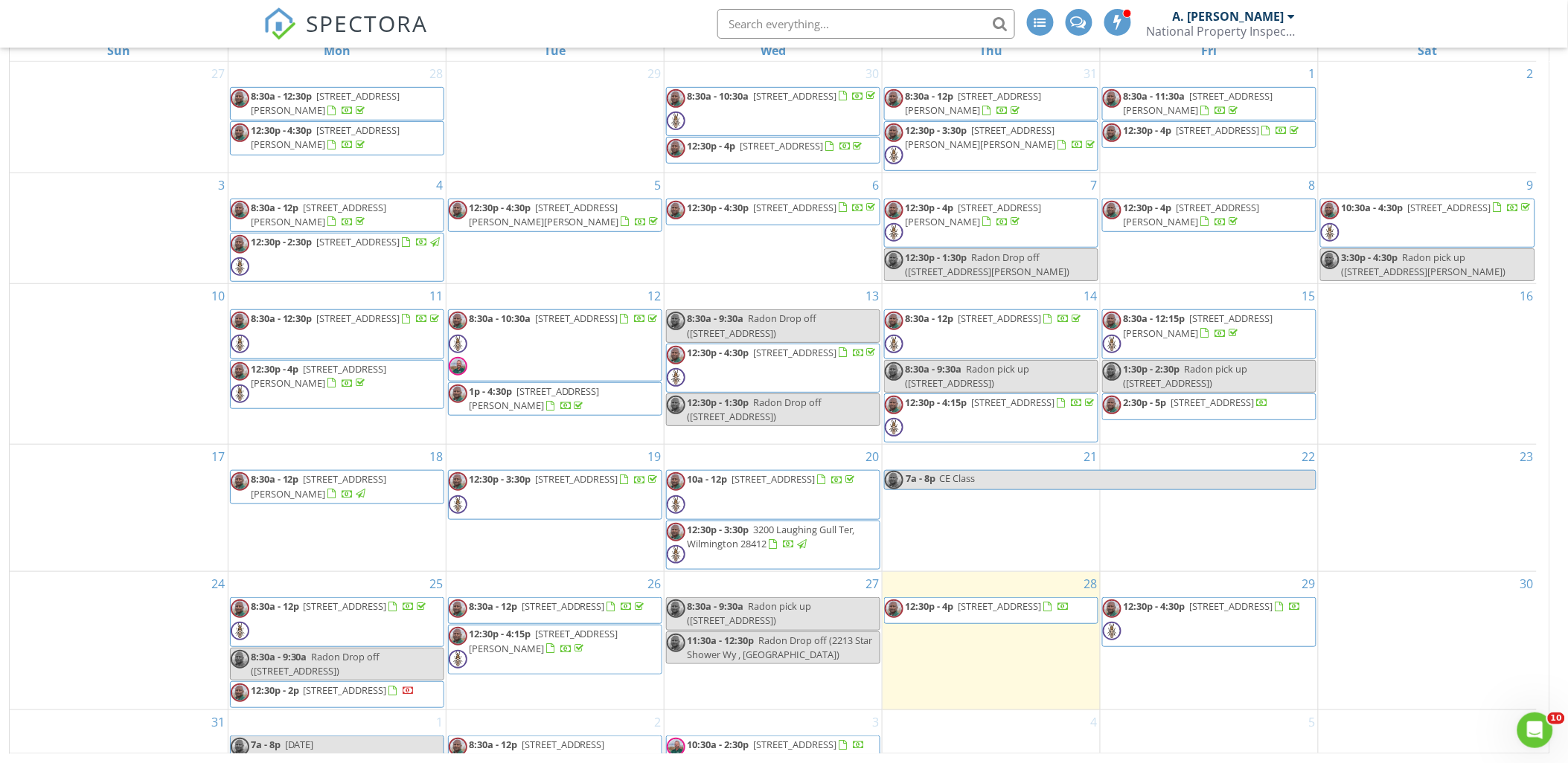
click at [964, 602] on span "1092 Clubview Ln SW, Calabash 28467" at bounding box center [999, 606] width 83 height 13
drag, startPoint x: 1455, startPoint y: 392, endPoint x: 1317, endPoint y: 328, distance: 152.1
click at [1453, 391] on div "16" at bounding box center [1427, 364] width 218 height 160
